Goal: Book appointment/travel/reservation

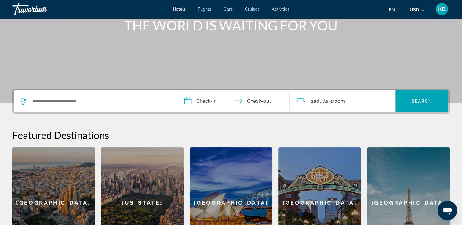
scroll to position [92, 0]
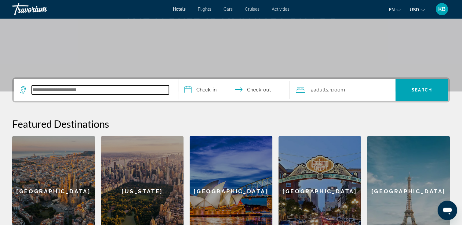
click at [109, 89] on input "Search widget" at bounding box center [100, 89] width 137 height 9
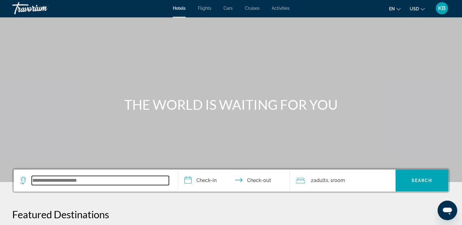
scroll to position [0, 0]
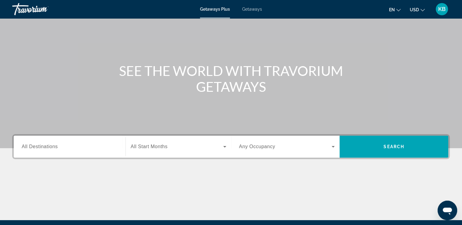
scroll to position [61, 0]
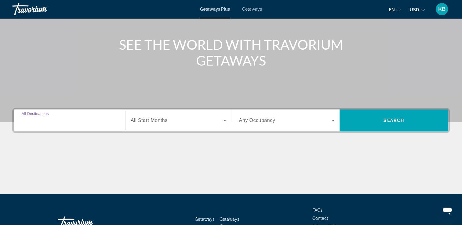
click at [68, 121] on input "Destination All Destinations" at bounding box center [70, 120] width 96 height 7
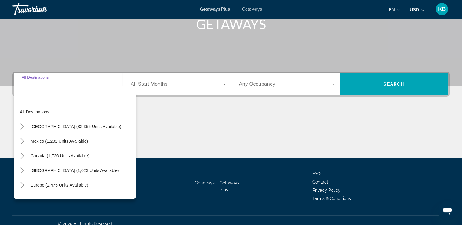
scroll to position [104, 0]
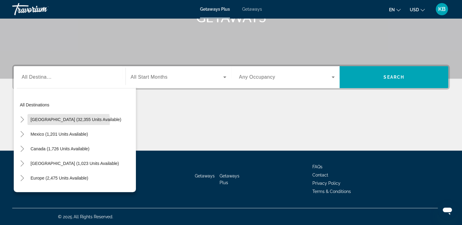
click at [68, 121] on span "[GEOGRAPHIC_DATA] (32,355 units available)" at bounding box center [76, 119] width 91 height 5
type input "**********"
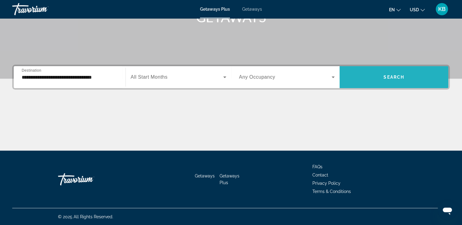
click at [377, 81] on span "Search widget" at bounding box center [394, 77] width 109 height 15
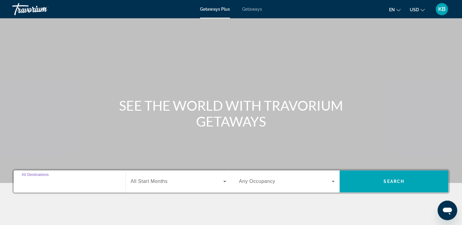
click at [70, 182] on input "Destination All Destinations" at bounding box center [70, 181] width 96 height 7
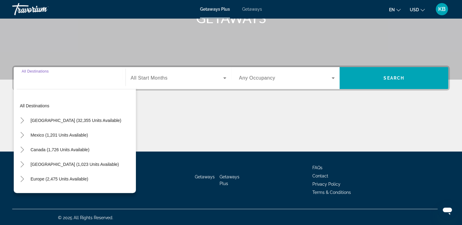
scroll to position [104, 0]
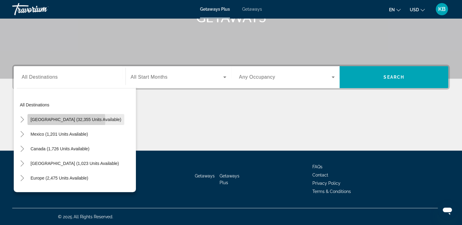
click at [65, 120] on span "[GEOGRAPHIC_DATA] (32,355 units available)" at bounding box center [76, 119] width 91 height 5
type input "**********"
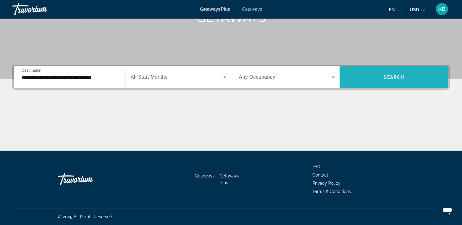
click at [375, 81] on span "Search widget" at bounding box center [394, 77] width 109 height 15
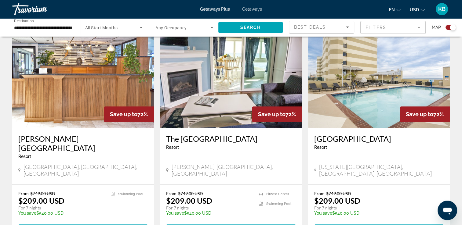
scroll to position [214, 0]
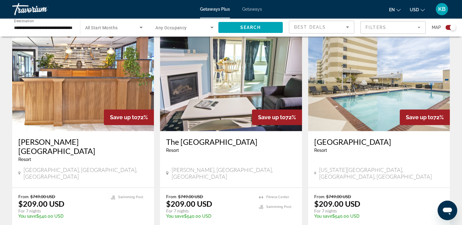
click at [250, 8] on span "Getaways" at bounding box center [252, 9] width 20 height 5
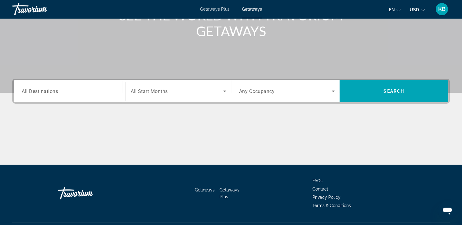
scroll to position [92, 0]
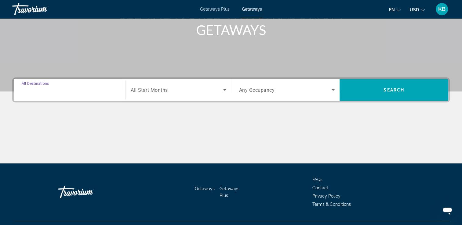
click at [114, 90] on input "Destination All Destinations" at bounding box center [70, 90] width 96 height 7
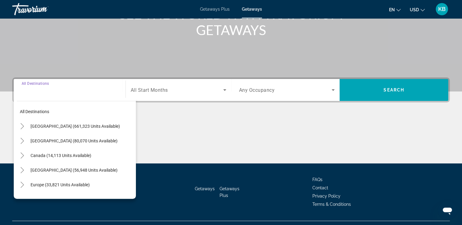
scroll to position [104, 0]
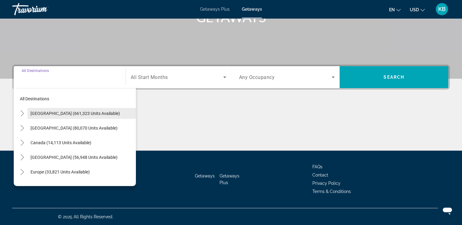
click at [67, 112] on span "United States (661,323 units available)" at bounding box center [75, 113] width 89 height 5
type input "**********"
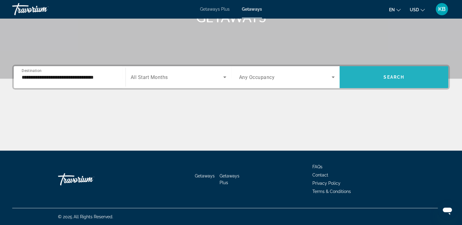
click at [376, 76] on span "Search widget" at bounding box center [394, 77] width 109 height 15
